Goal: Find specific page/section: Find specific page/section

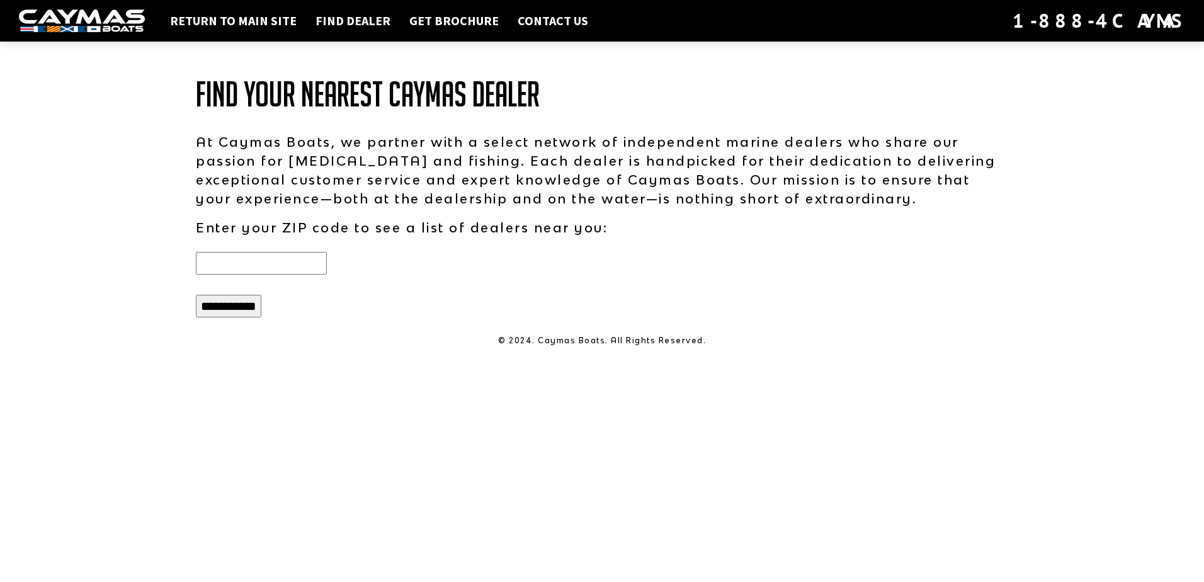
click at [235, 274] on input "text" at bounding box center [261, 263] width 131 height 23
type input "*****"
click at [246, 311] on input "**********" at bounding box center [228, 306] width 65 height 23
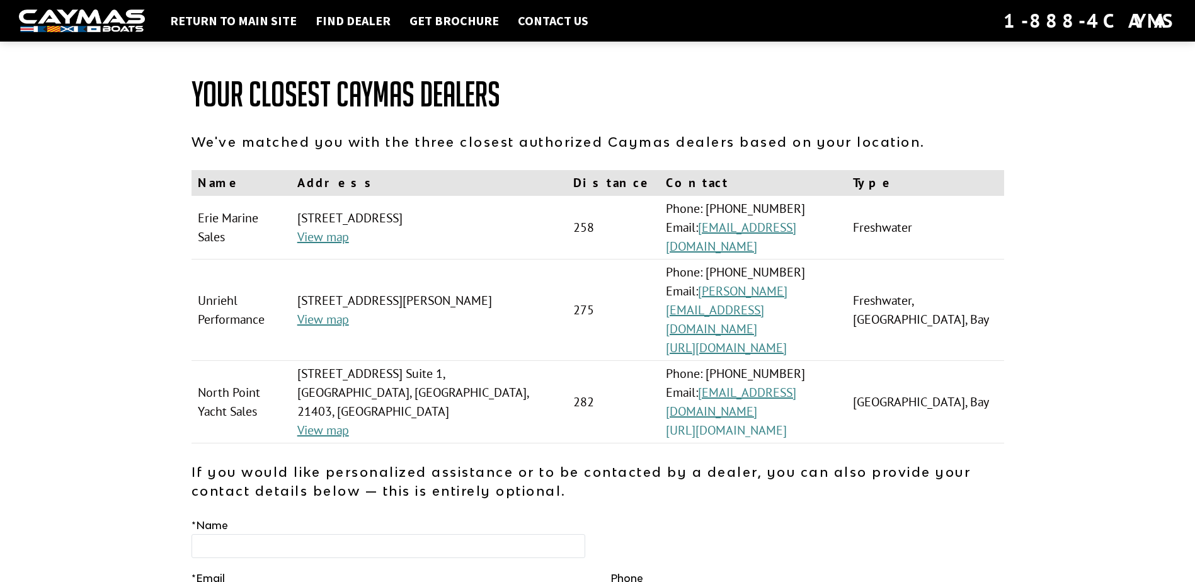
click at [713, 422] on link "[URL][DOMAIN_NAME]" at bounding box center [726, 430] width 121 height 16
